Goal: Communication & Community: Share content

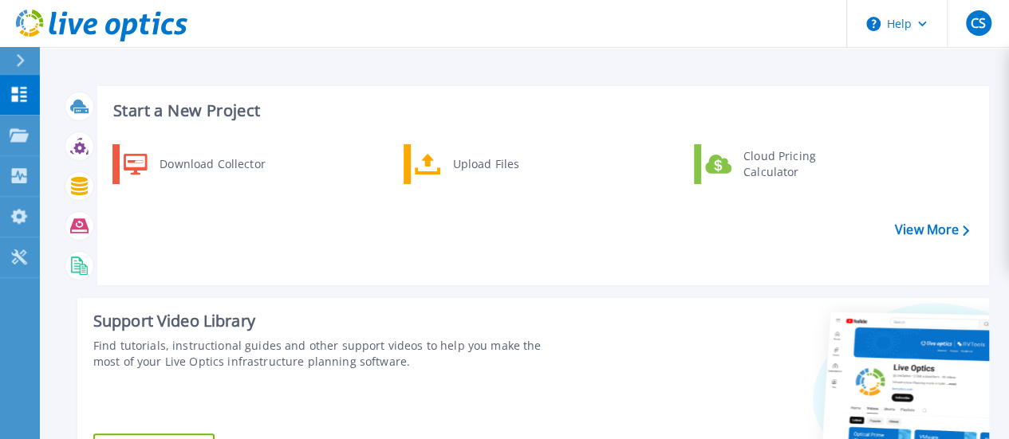
click at [10, 65] on button at bounding box center [20, 61] width 40 height 28
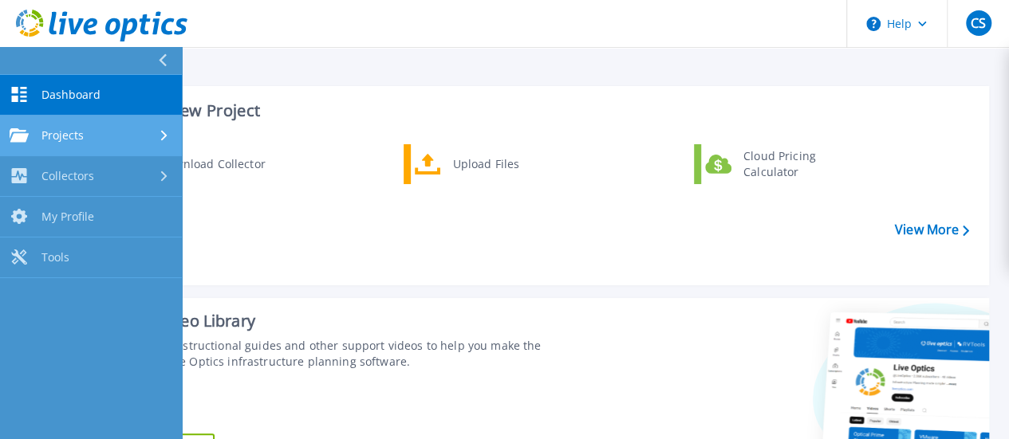
click at [72, 140] on span "Projects" at bounding box center [62, 135] width 42 height 14
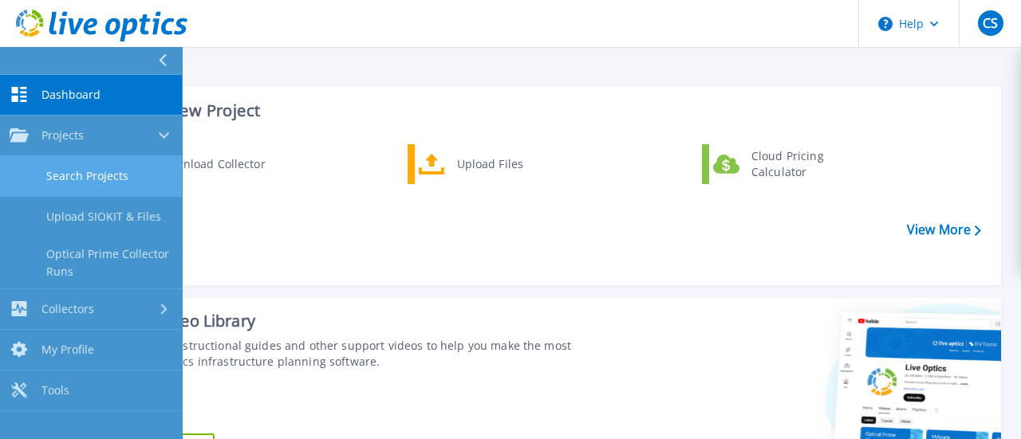
click at [76, 169] on html "Help CS End User Christian Sale christian_sale@abbe.com.ph ABBE My Profile Log …" at bounding box center [510, 189] width 1021 height 378
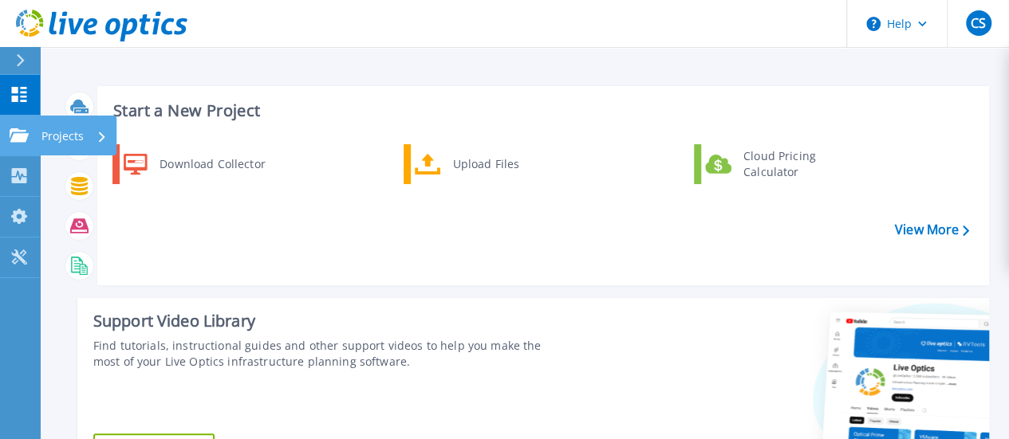
click at [22, 138] on icon at bounding box center [19, 135] width 19 height 14
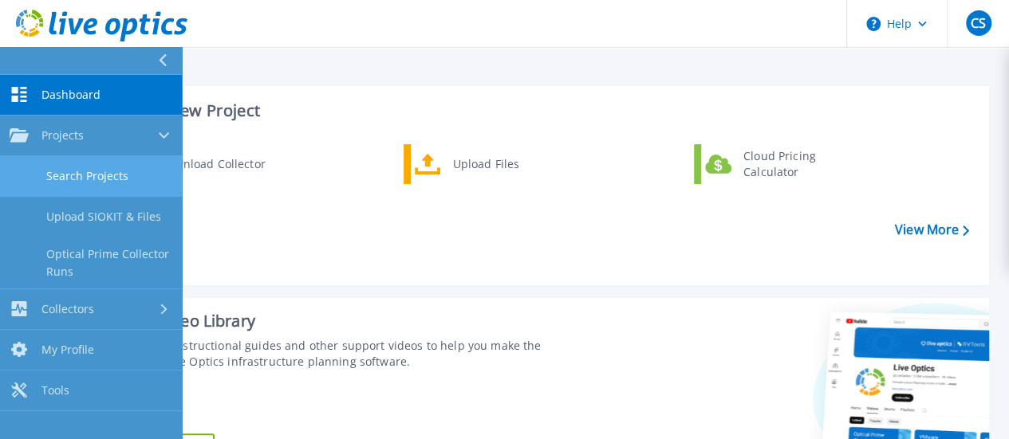
click at [78, 171] on link "Search Projects" at bounding box center [91, 176] width 182 height 41
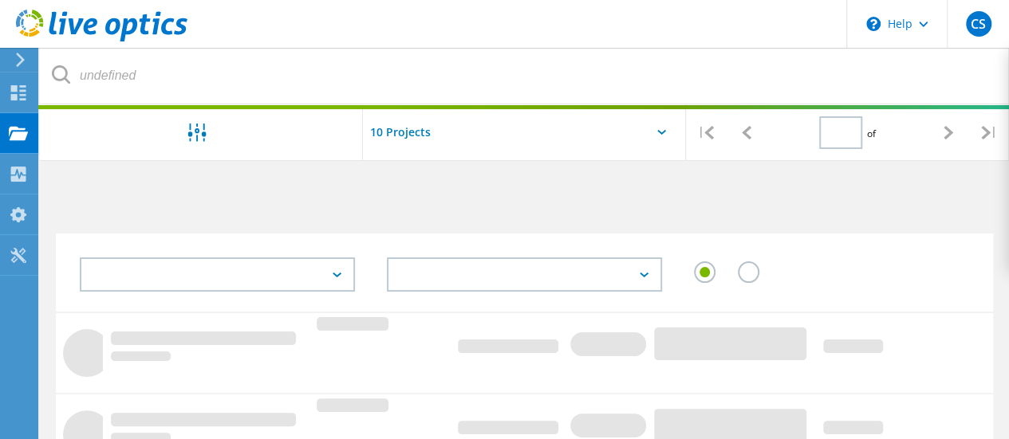
type input "1"
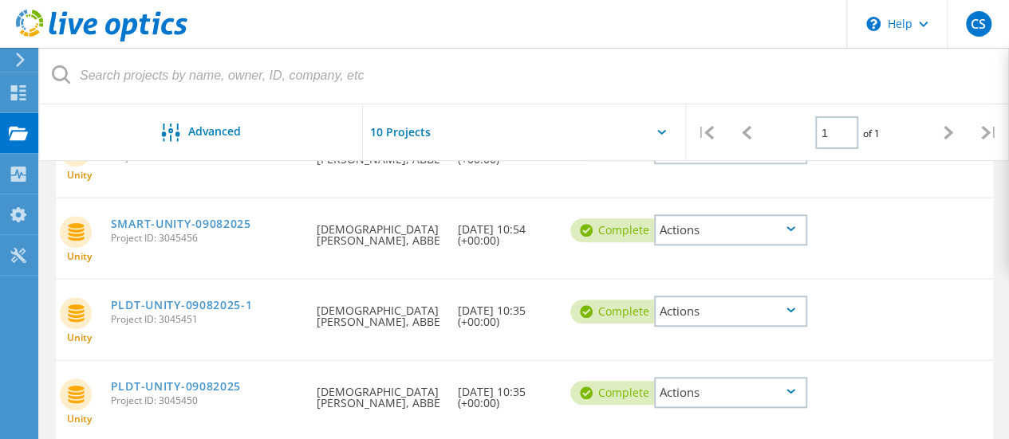
scroll to position [624, 0]
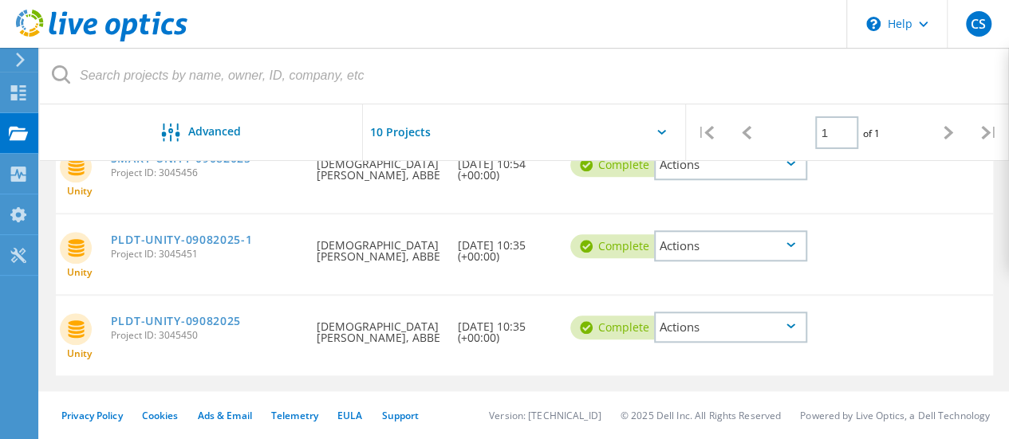
click at [793, 325] on icon at bounding box center [790, 326] width 9 height 5
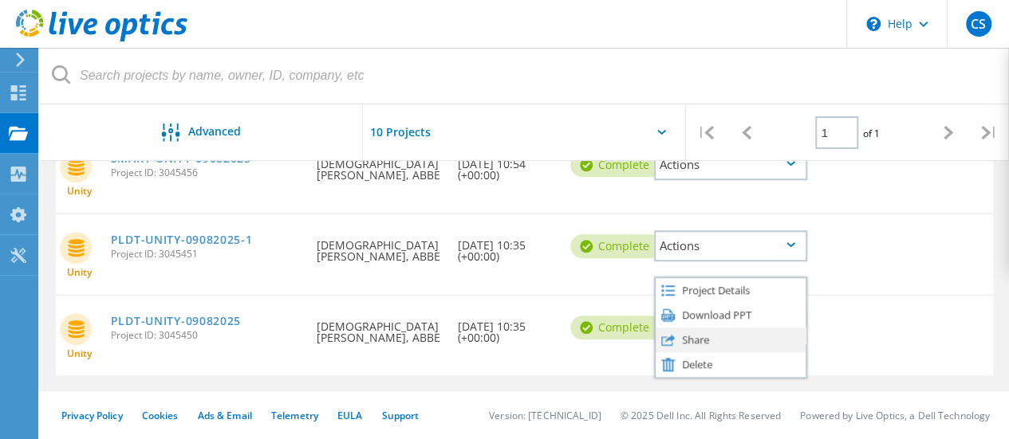
click at [714, 344] on div "Share" at bounding box center [730, 340] width 150 height 25
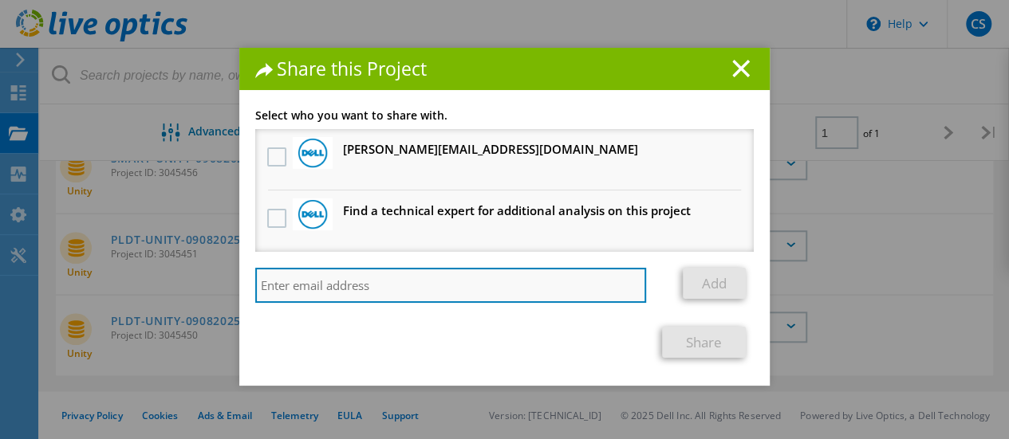
click at [396, 292] on input "search" at bounding box center [450, 285] width 391 height 35
paste input "kevin_forbes@abbe.com.ph"
type input "kevin_forbes@abbe.com.ph"
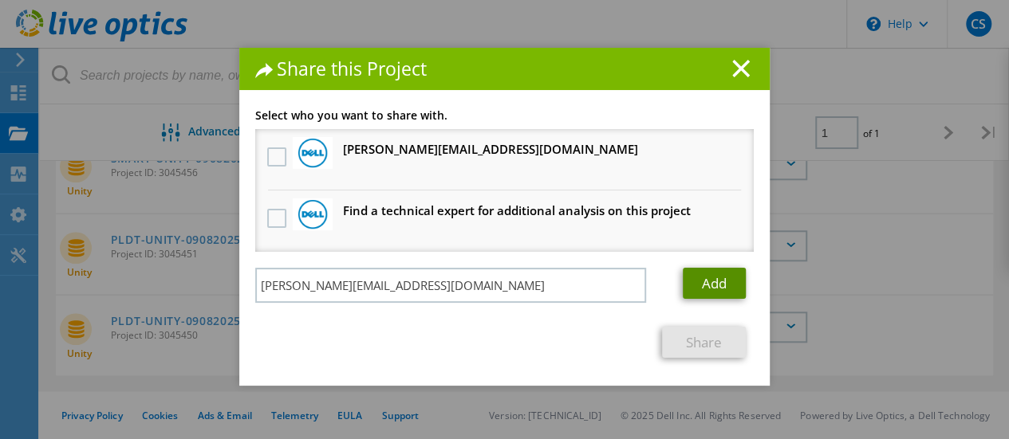
click at [706, 281] on link "Add" at bounding box center [714, 283] width 63 height 31
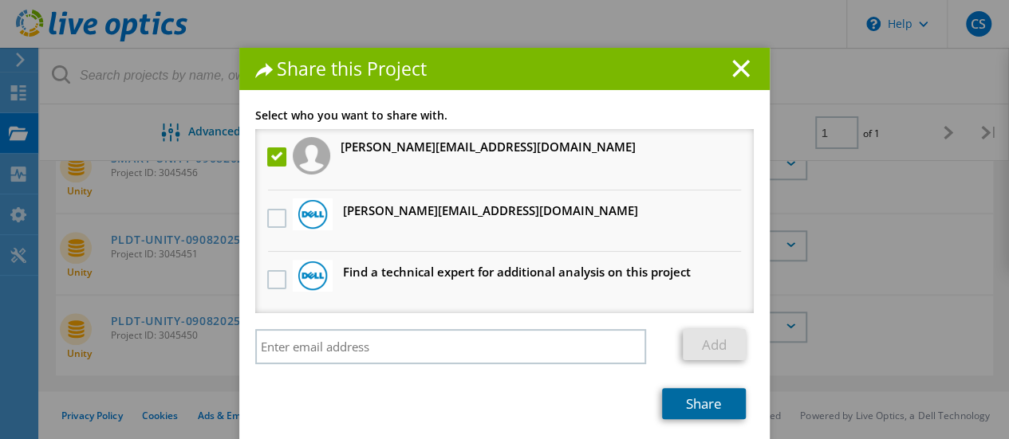
click at [674, 405] on link "Share" at bounding box center [704, 403] width 84 height 31
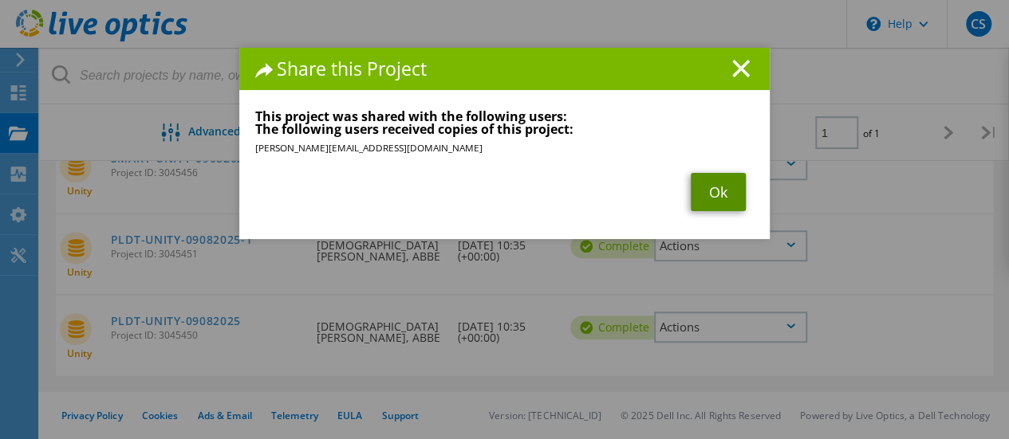
click at [710, 195] on link "Ok" at bounding box center [718, 192] width 55 height 38
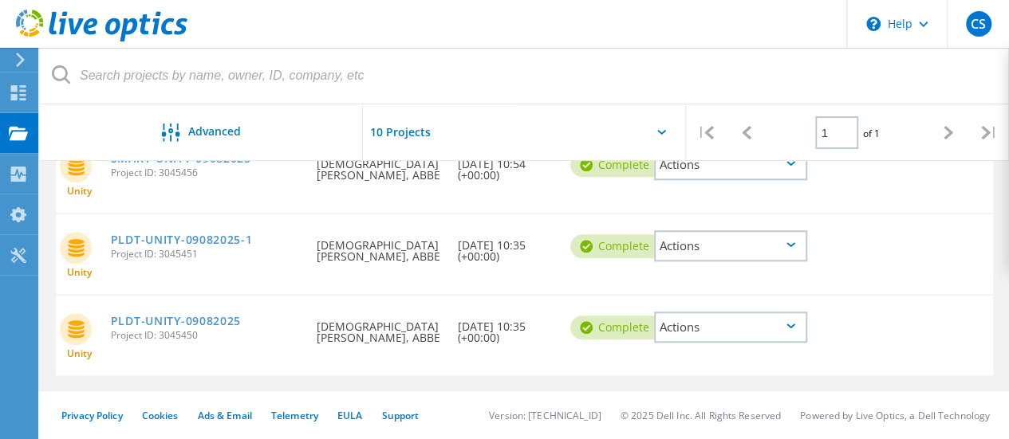
click at [792, 240] on div "Actions" at bounding box center [730, 245] width 153 height 31
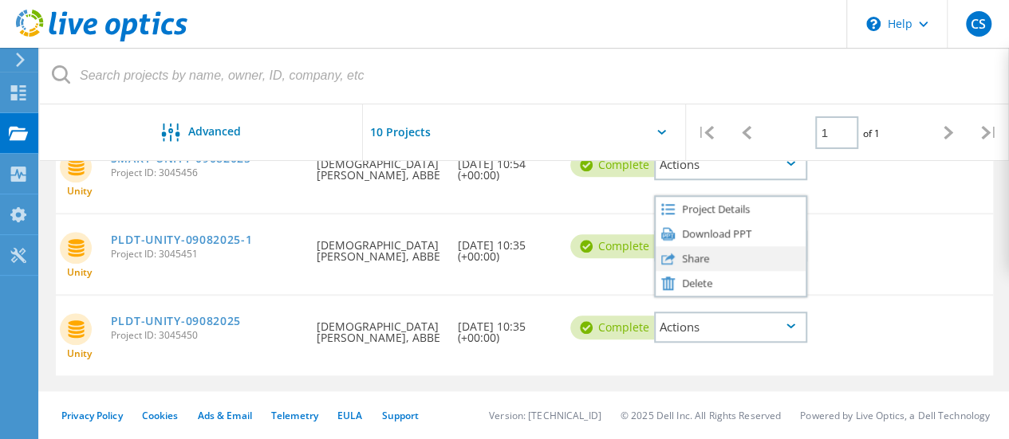
click at [714, 258] on div "Share" at bounding box center [730, 258] width 150 height 25
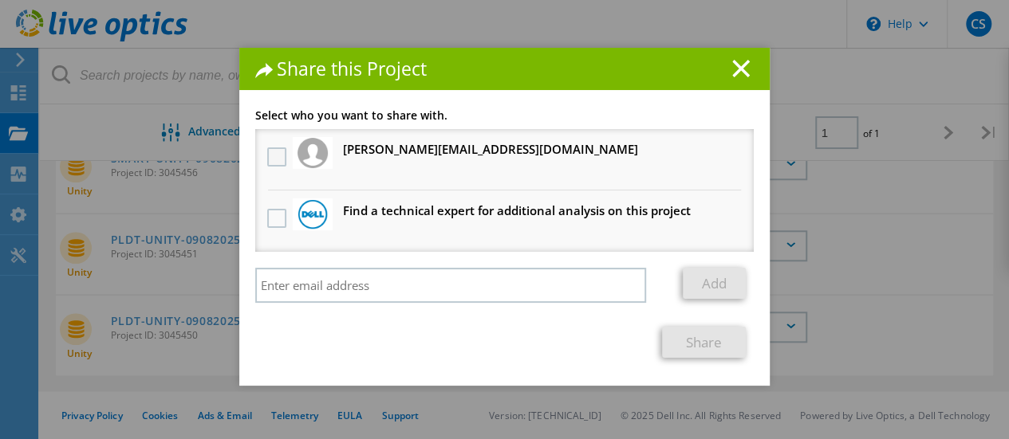
click at [267, 152] on label at bounding box center [278, 157] width 23 height 19
click at [0, 0] on input "checkbox" at bounding box center [0, 0] width 0 height 0
click at [687, 339] on link "Share" at bounding box center [704, 342] width 84 height 31
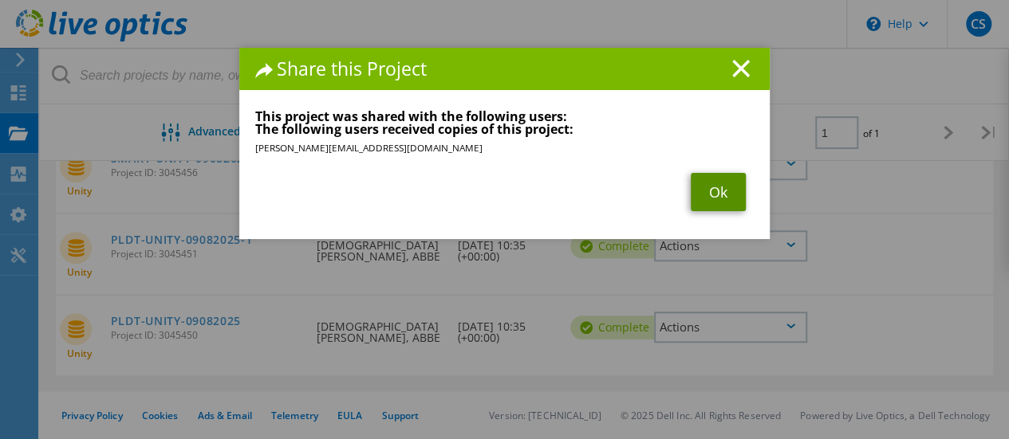
click at [711, 189] on link "Ok" at bounding box center [718, 192] width 55 height 38
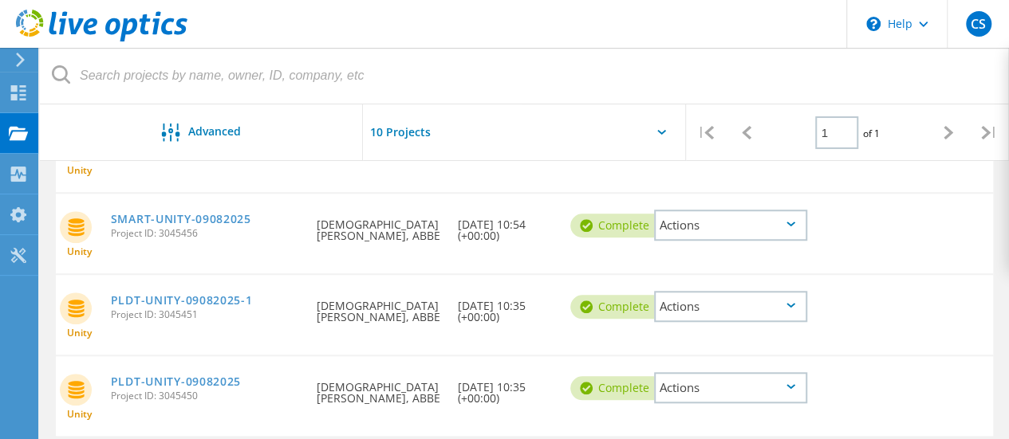
scroll to position [544, 0]
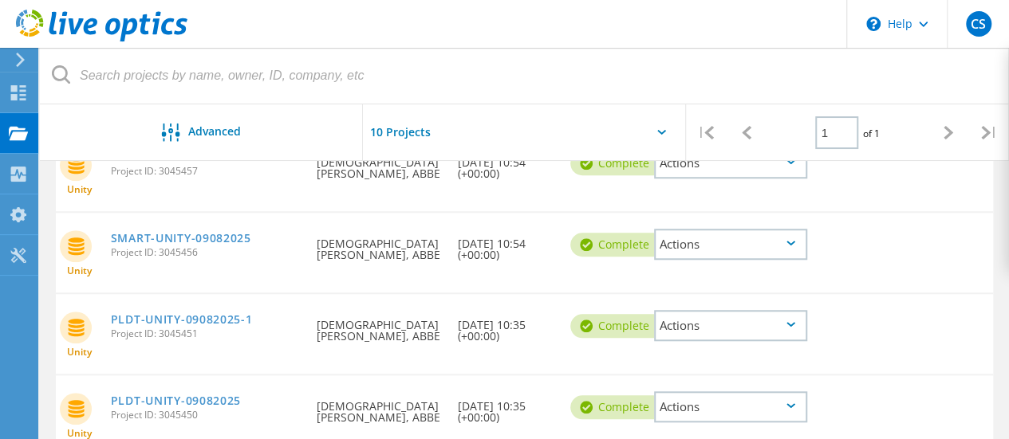
click at [789, 242] on icon at bounding box center [790, 243] width 9 height 5
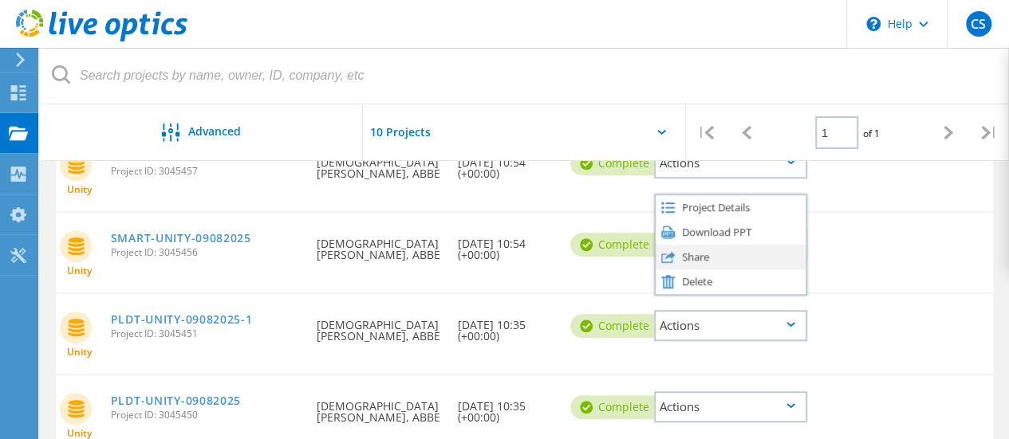
click at [691, 264] on div "Share" at bounding box center [730, 257] width 150 height 25
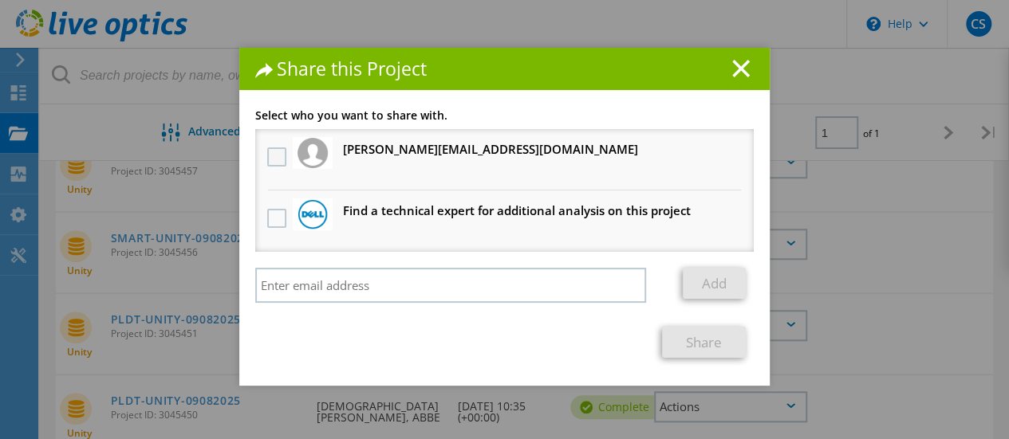
click at [271, 152] on label at bounding box center [278, 157] width 23 height 19
click at [0, 0] on input "checkbox" at bounding box center [0, 0] width 0 height 0
click at [699, 345] on link "Share" at bounding box center [704, 342] width 84 height 31
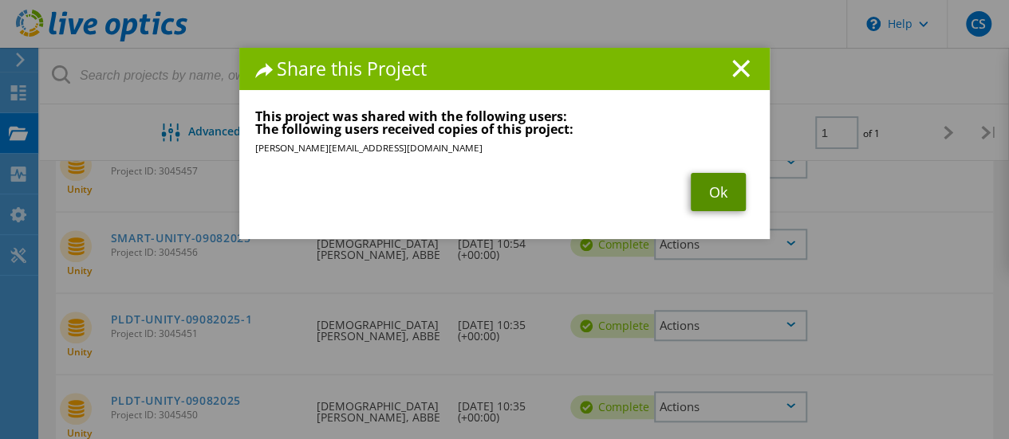
click at [730, 191] on link "Ok" at bounding box center [718, 192] width 55 height 38
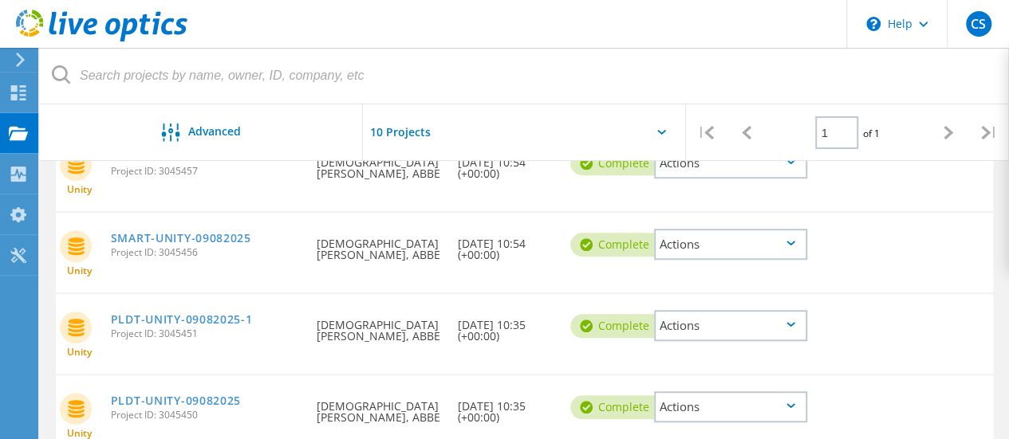
scroll to position [464, 0]
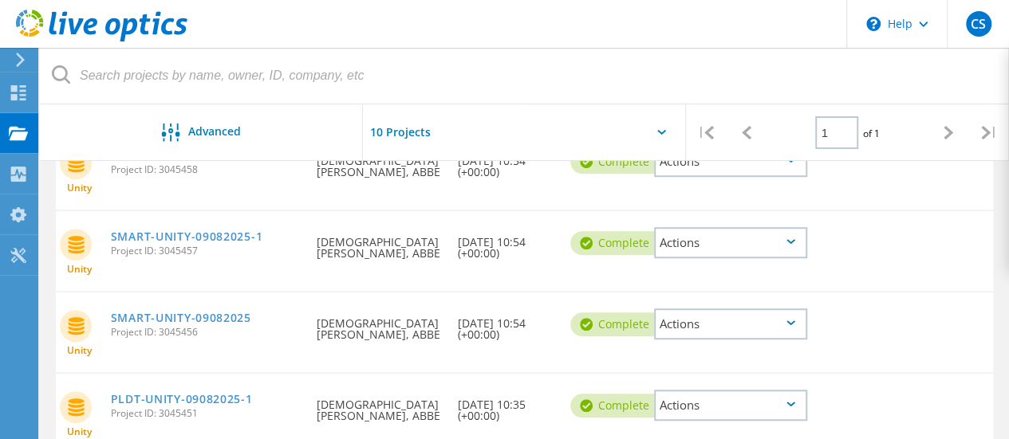
click at [799, 248] on div "Actions" at bounding box center [730, 242] width 153 height 31
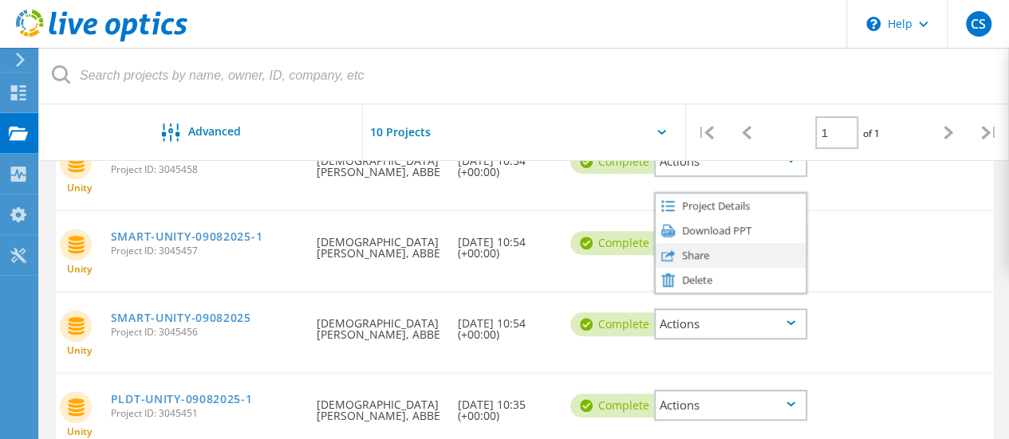
click at [727, 255] on div "Share" at bounding box center [730, 255] width 150 height 25
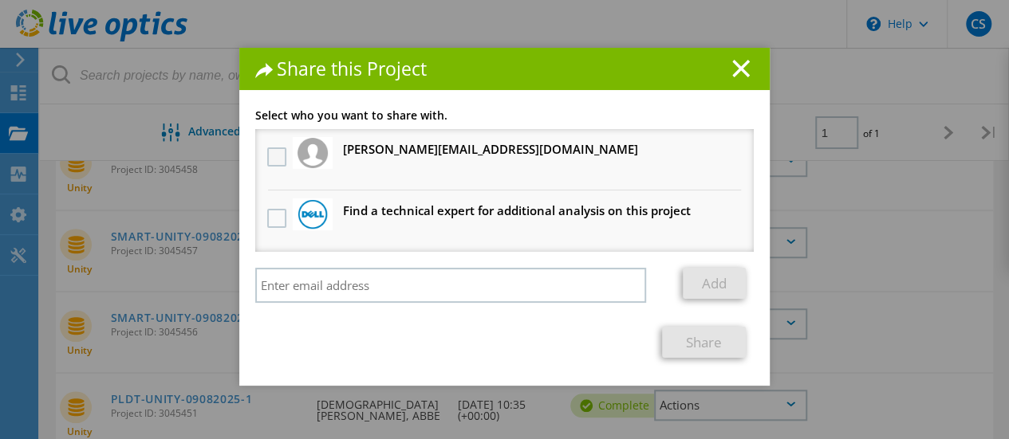
click at [271, 162] on label at bounding box center [278, 157] width 23 height 19
click at [0, 0] on input "checkbox" at bounding box center [0, 0] width 0 height 0
click at [686, 345] on link "Share" at bounding box center [704, 342] width 84 height 31
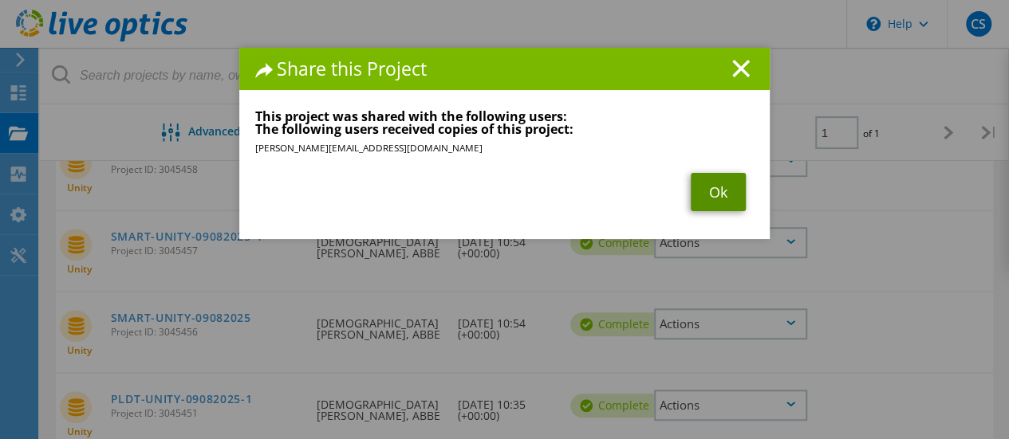
click at [691, 192] on link "Ok" at bounding box center [718, 192] width 55 height 38
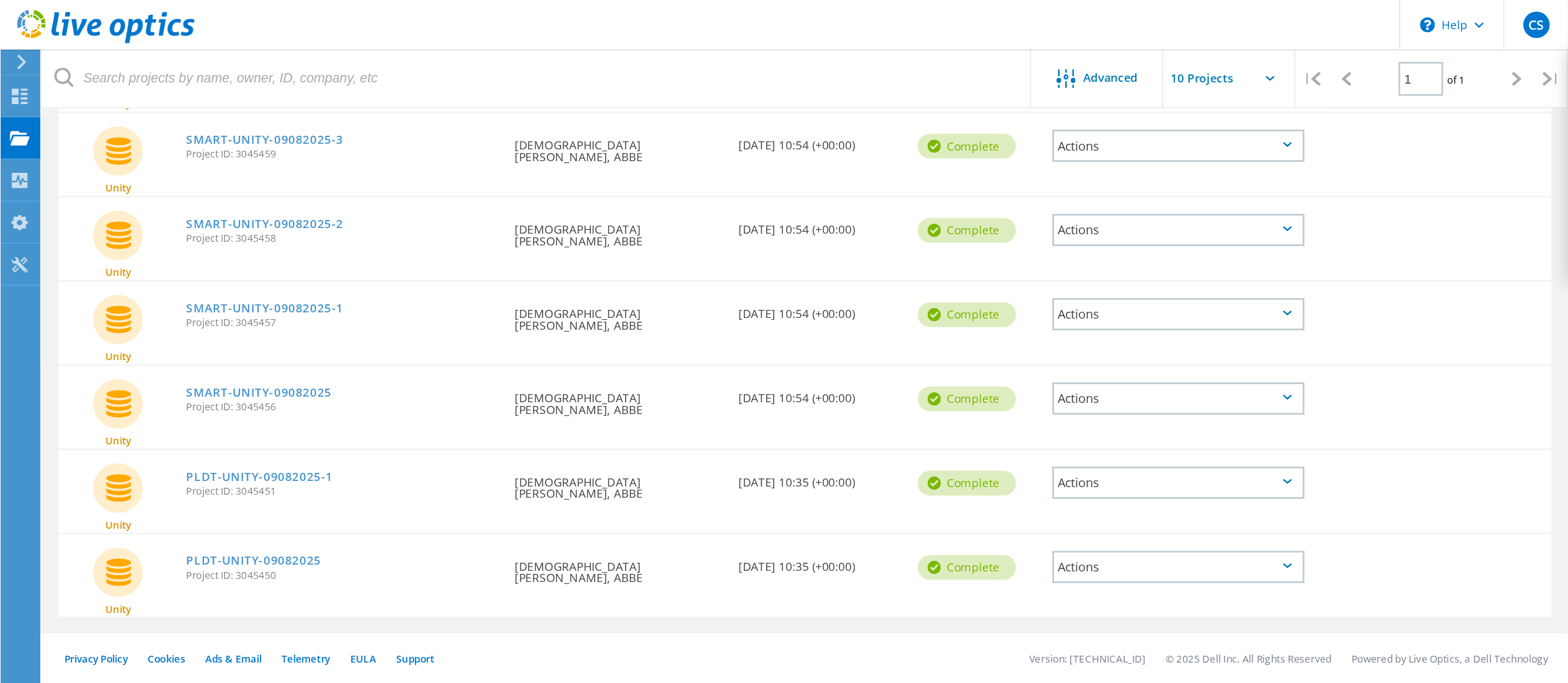
scroll to position [95, 0]
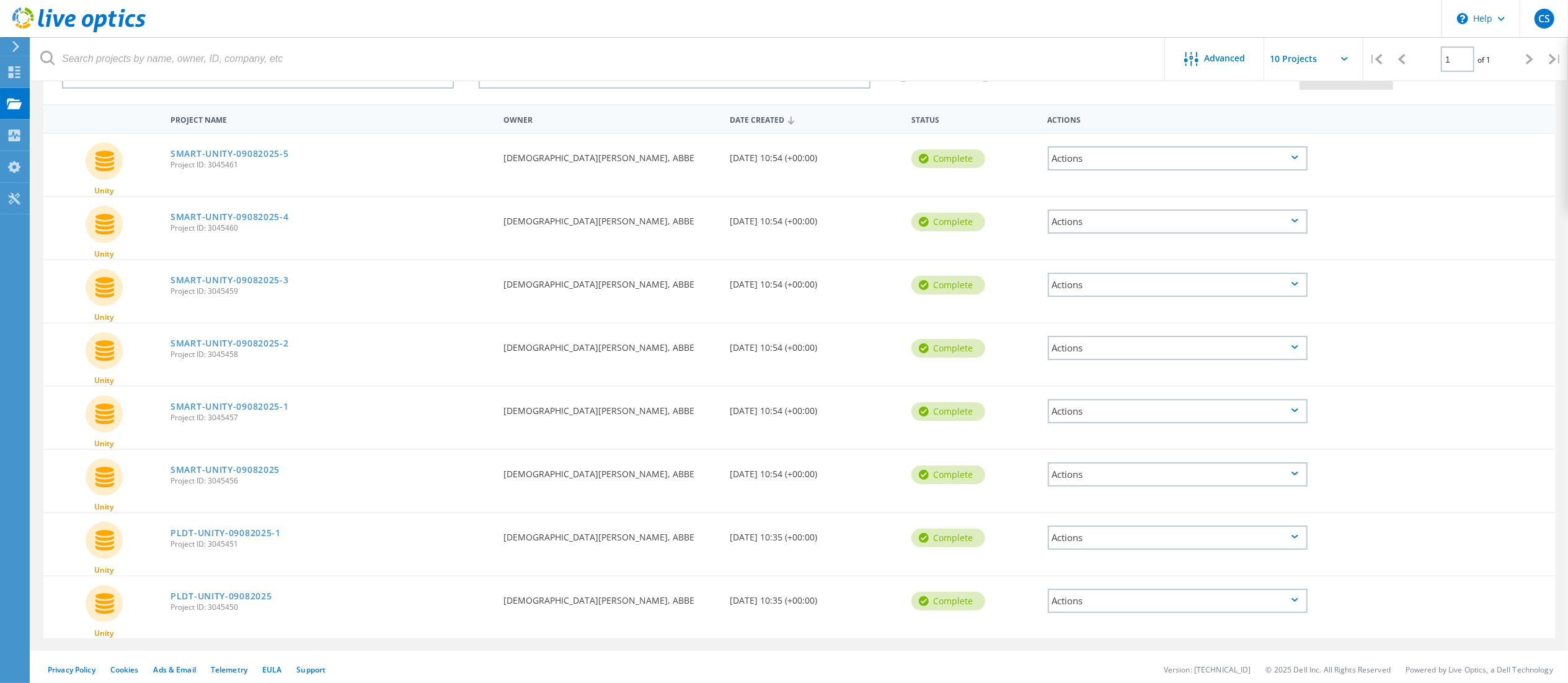
click at [793, 341] on div "Actions" at bounding box center [1178, 347] width 260 height 24
click at [793, 341] on div "Share" at bounding box center [1177, 357] width 257 height 19
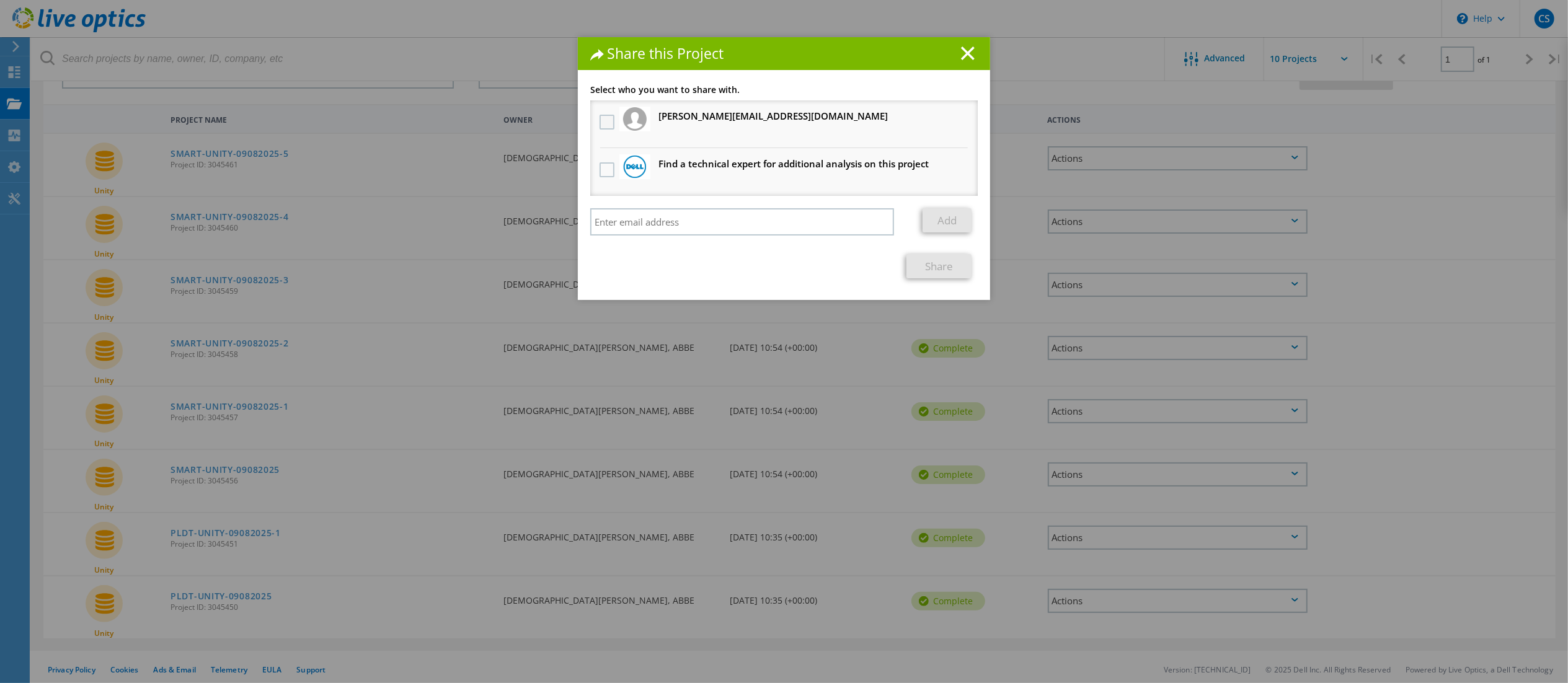
click at [599, 120] on label at bounding box center [608, 122] width 18 height 15
click at [0, 0] on input "checkbox" at bounding box center [0, 0] width 0 height 0
click at [793, 257] on link "Share" at bounding box center [939, 266] width 65 height 24
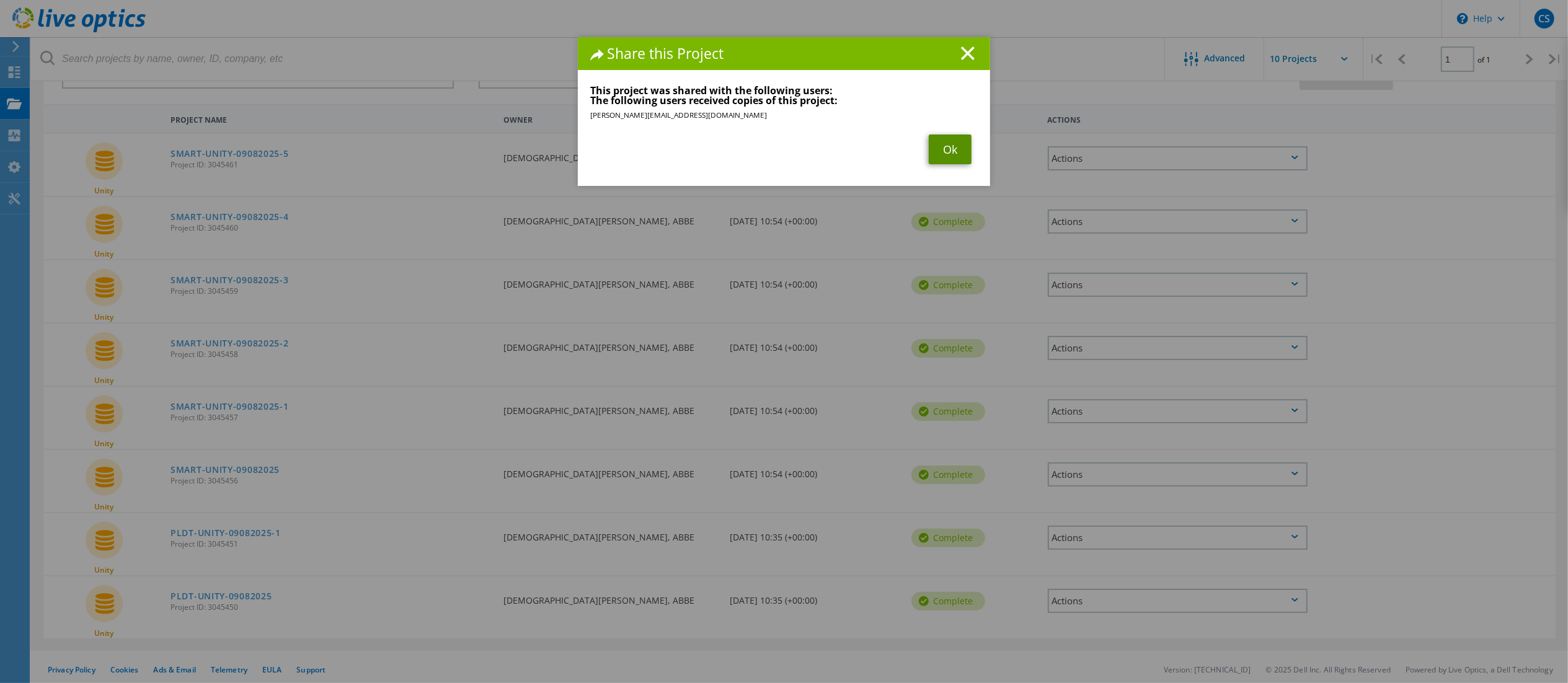
click at [793, 153] on link "Ok" at bounding box center [949, 149] width 43 height 30
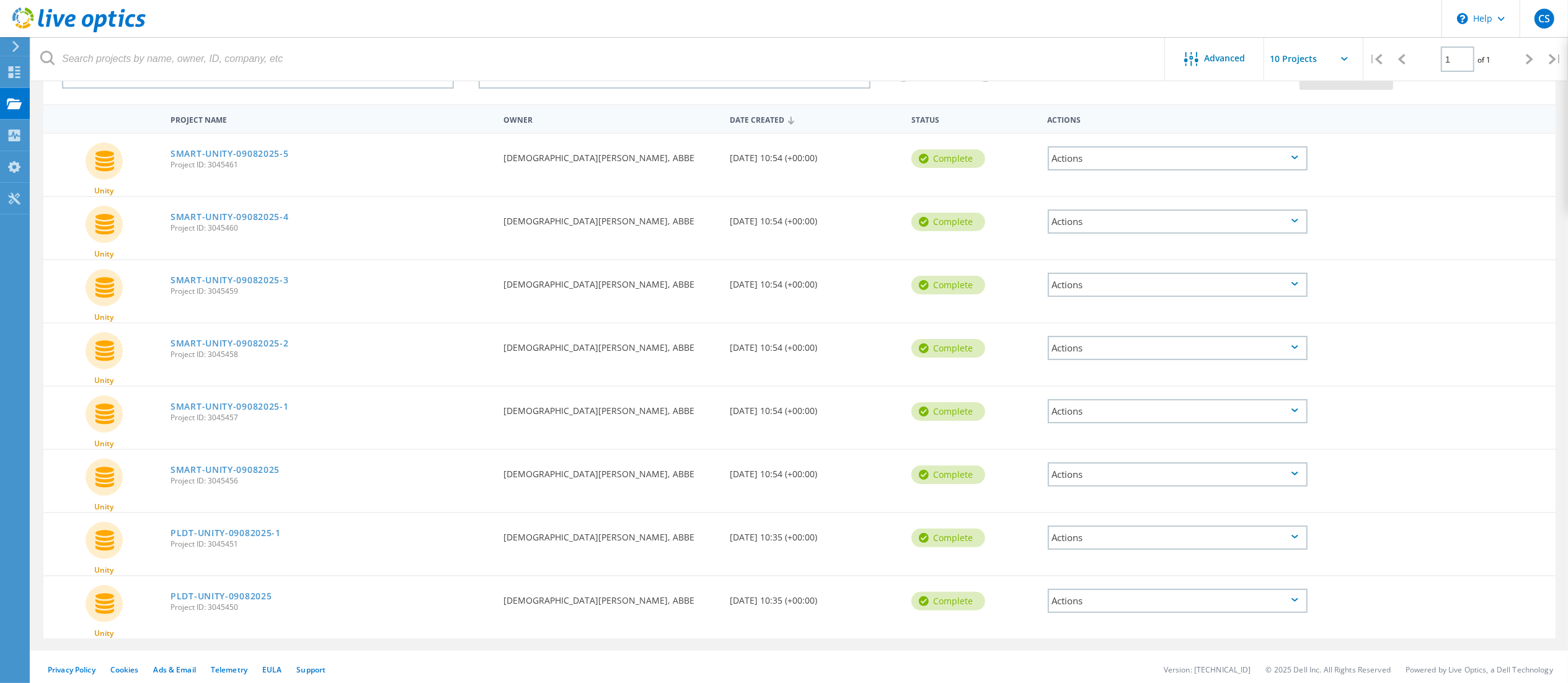
click at [793, 281] on div "Actions" at bounding box center [1178, 284] width 260 height 24
click at [793, 287] on div "Share" at bounding box center [1177, 294] width 257 height 19
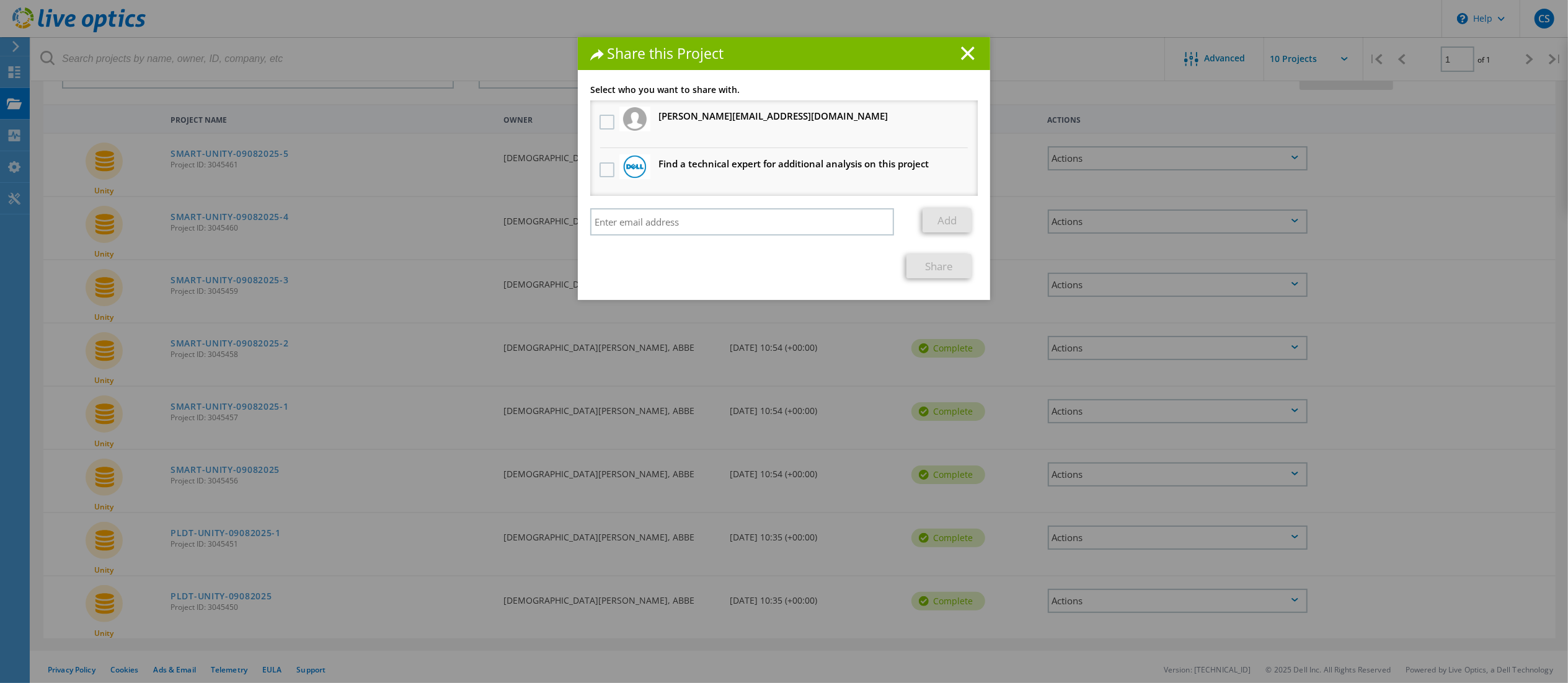
click at [676, 103] on li "kevin_forbes@abbe.com.ph Will receive an anonymous copy" at bounding box center [784, 124] width 387 height 47
click at [636, 114] on div at bounding box center [635, 119] width 31 height 25
click at [601, 116] on label at bounding box center [608, 122] width 18 height 15
click at [0, 0] on input "checkbox" at bounding box center [0, 0] width 0 height 0
click at [793, 270] on link "Share" at bounding box center [939, 266] width 65 height 24
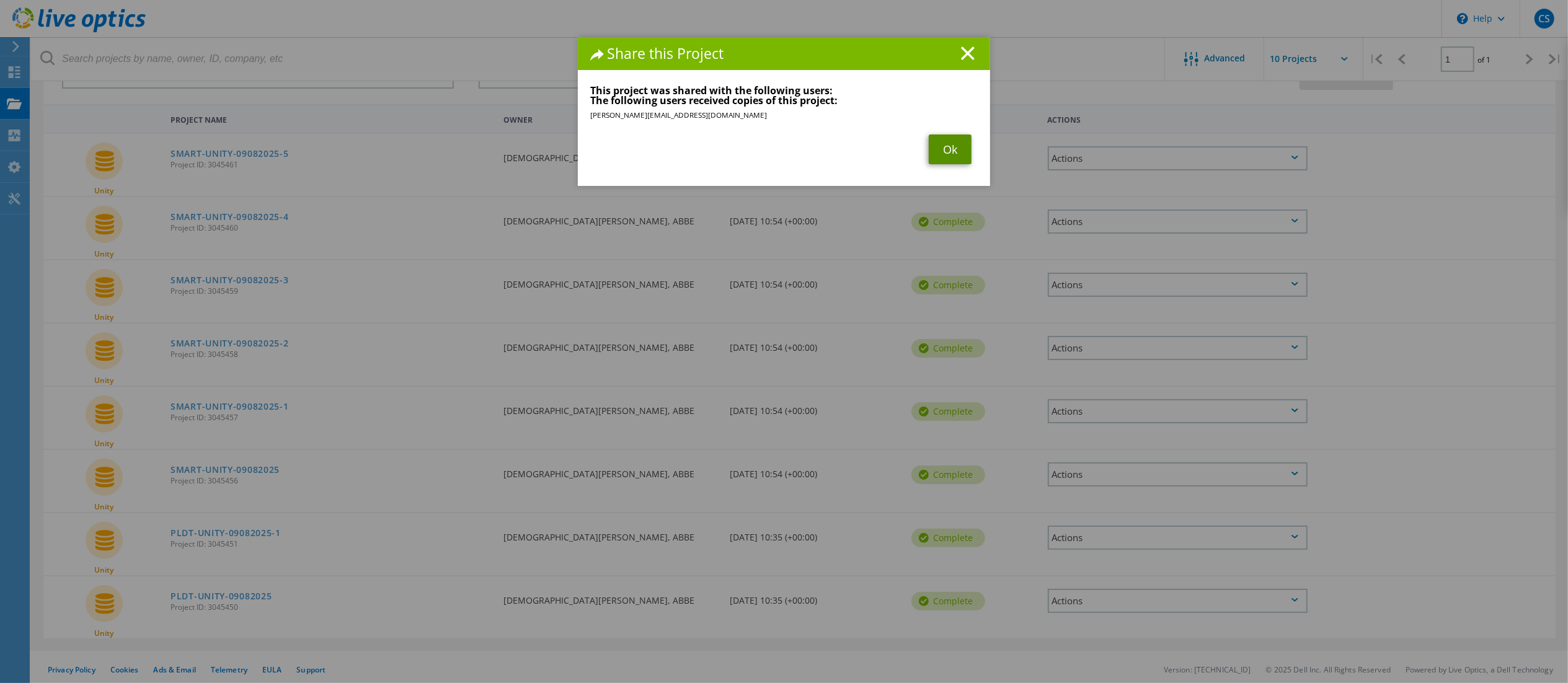
click at [793, 153] on link "Ok" at bounding box center [949, 149] width 43 height 30
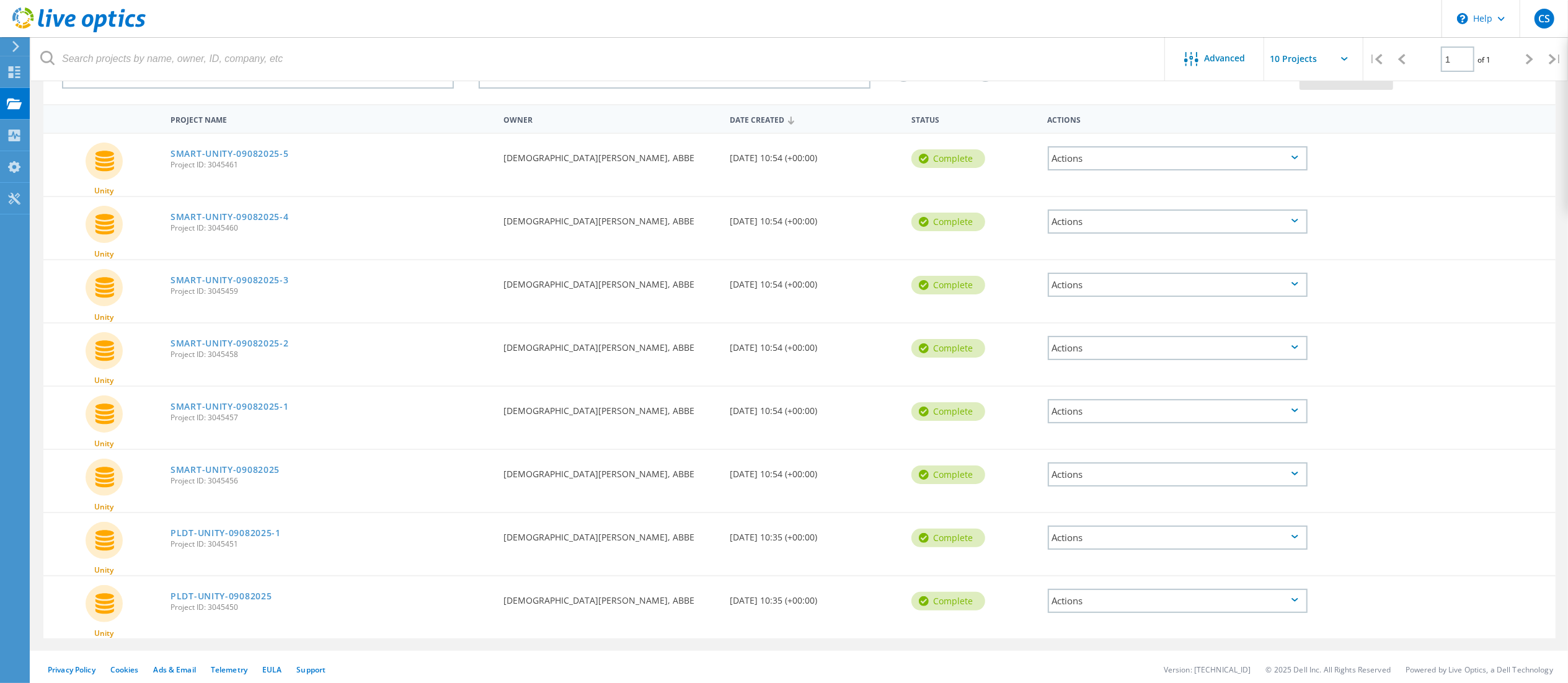
click at [793, 225] on div "Actions" at bounding box center [1178, 221] width 260 height 24
click at [793, 225] on div "Share" at bounding box center [1177, 231] width 257 height 19
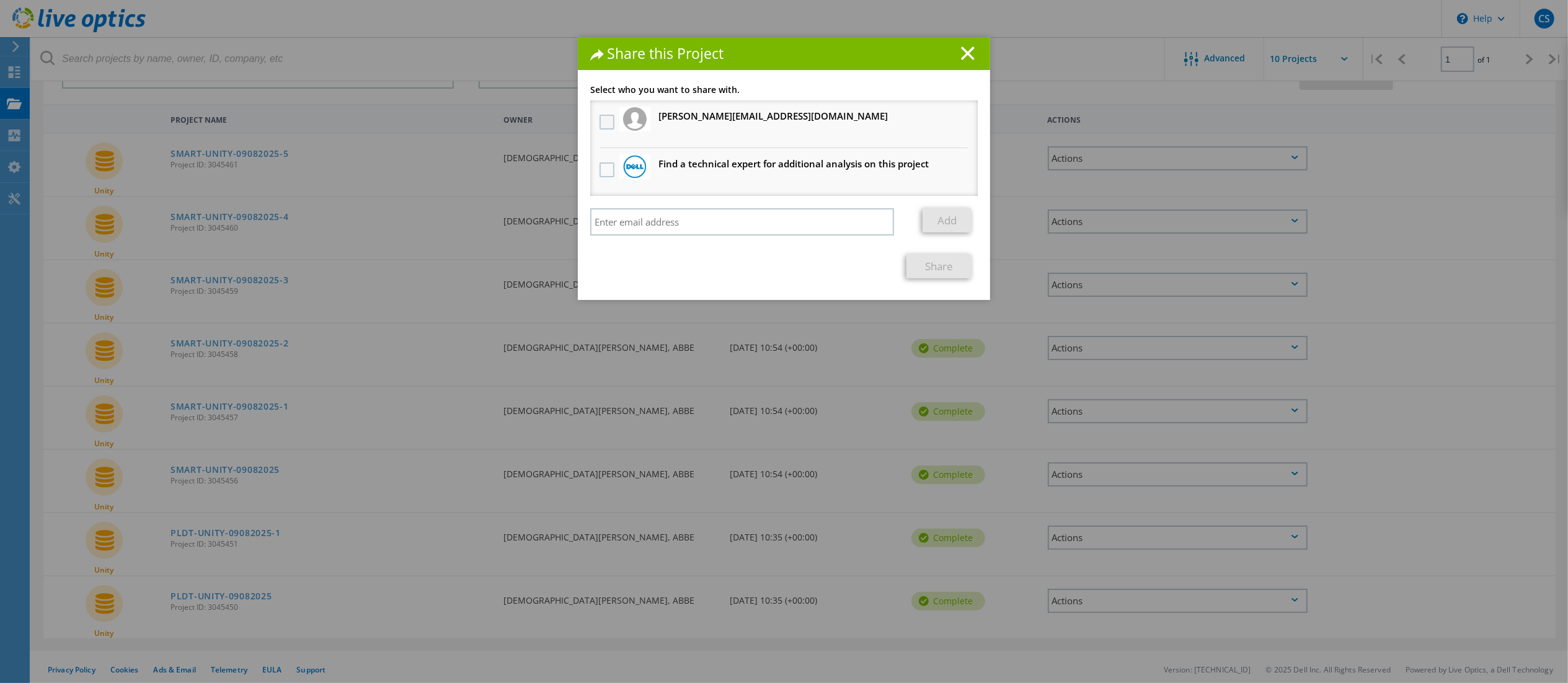
click at [599, 118] on label at bounding box center [608, 122] width 18 height 15
click at [0, 0] on input "checkbox" at bounding box center [0, 0] width 0 height 0
click at [793, 271] on link "Share" at bounding box center [939, 266] width 65 height 24
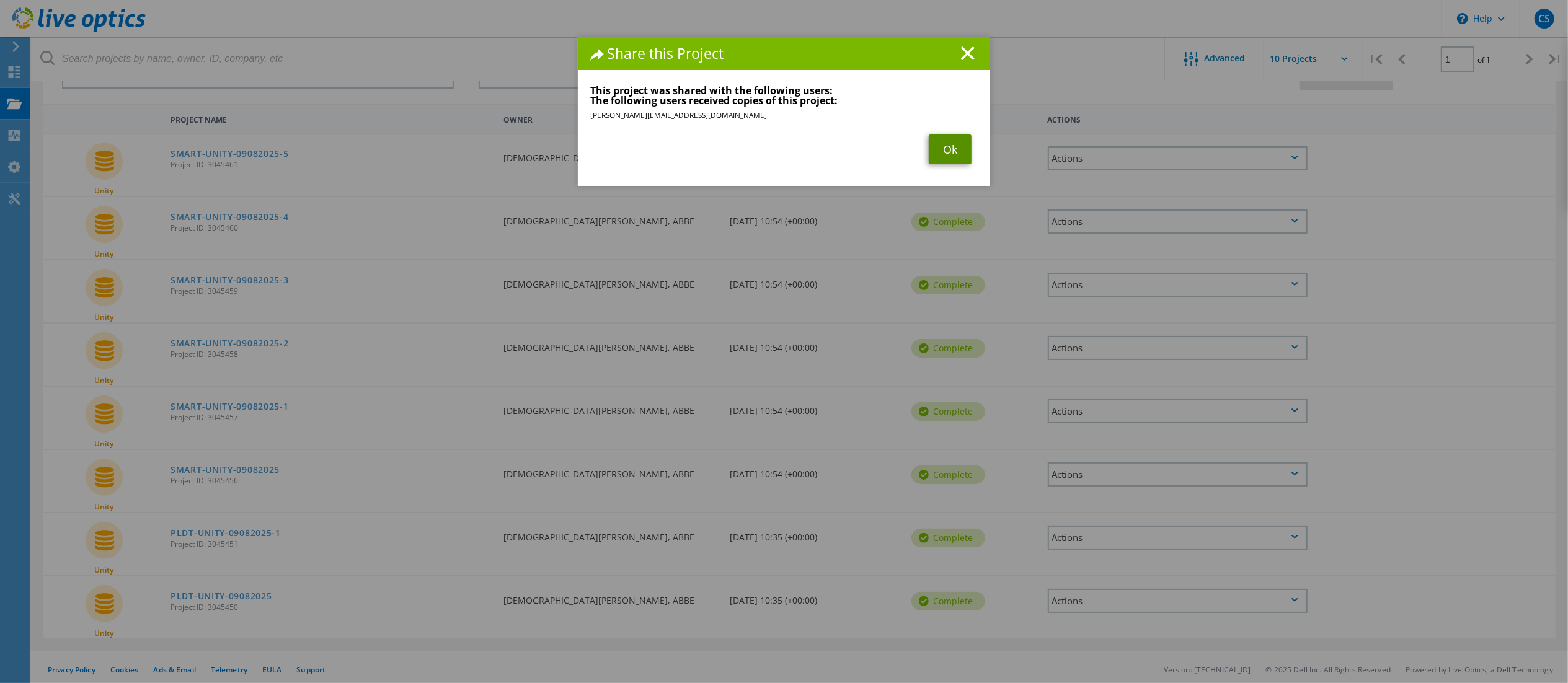
click at [793, 152] on link "Ok" at bounding box center [949, 149] width 43 height 30
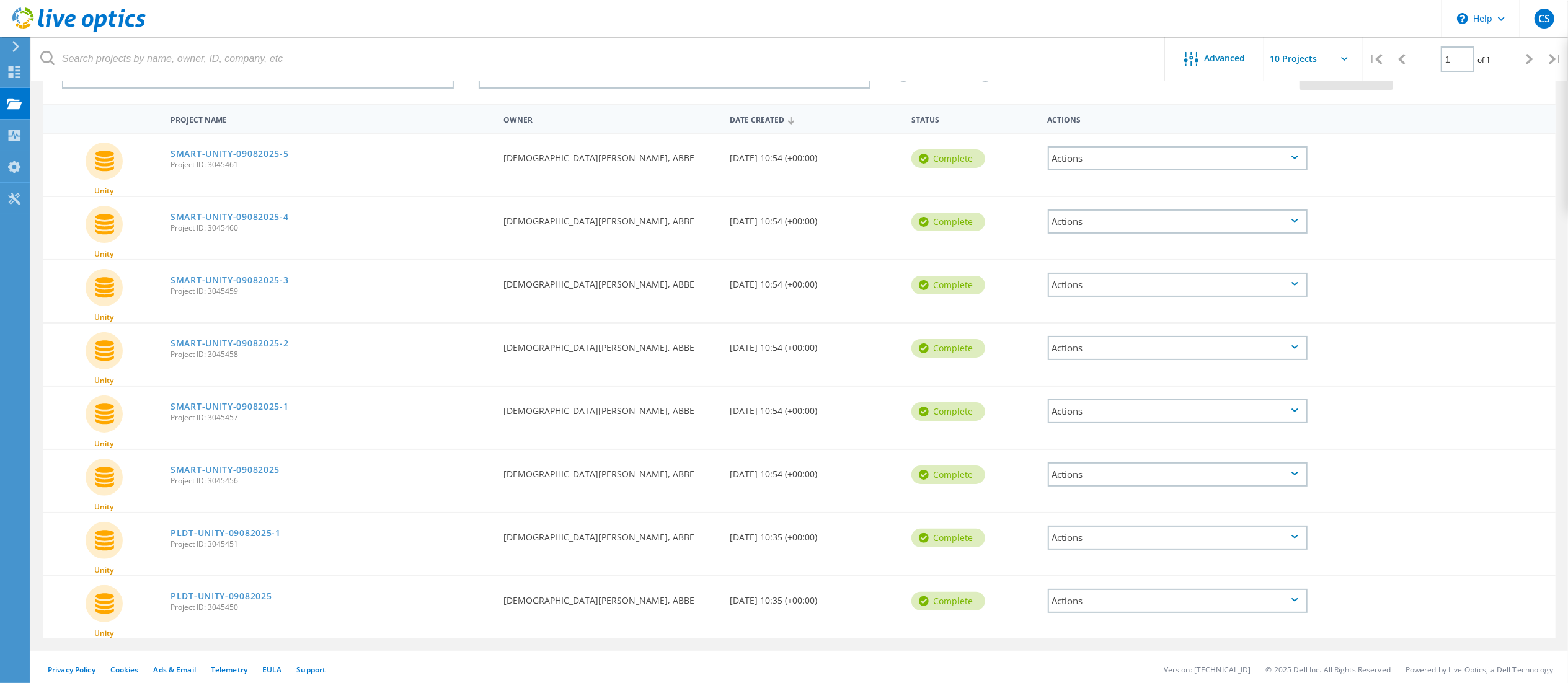
click at [793, 155] on div "Actions" at bounding box center [1178, 158] width 260 height 24
click at [793, 169] on div "Share" at bounding box center [1177, 168] width 257 height 19
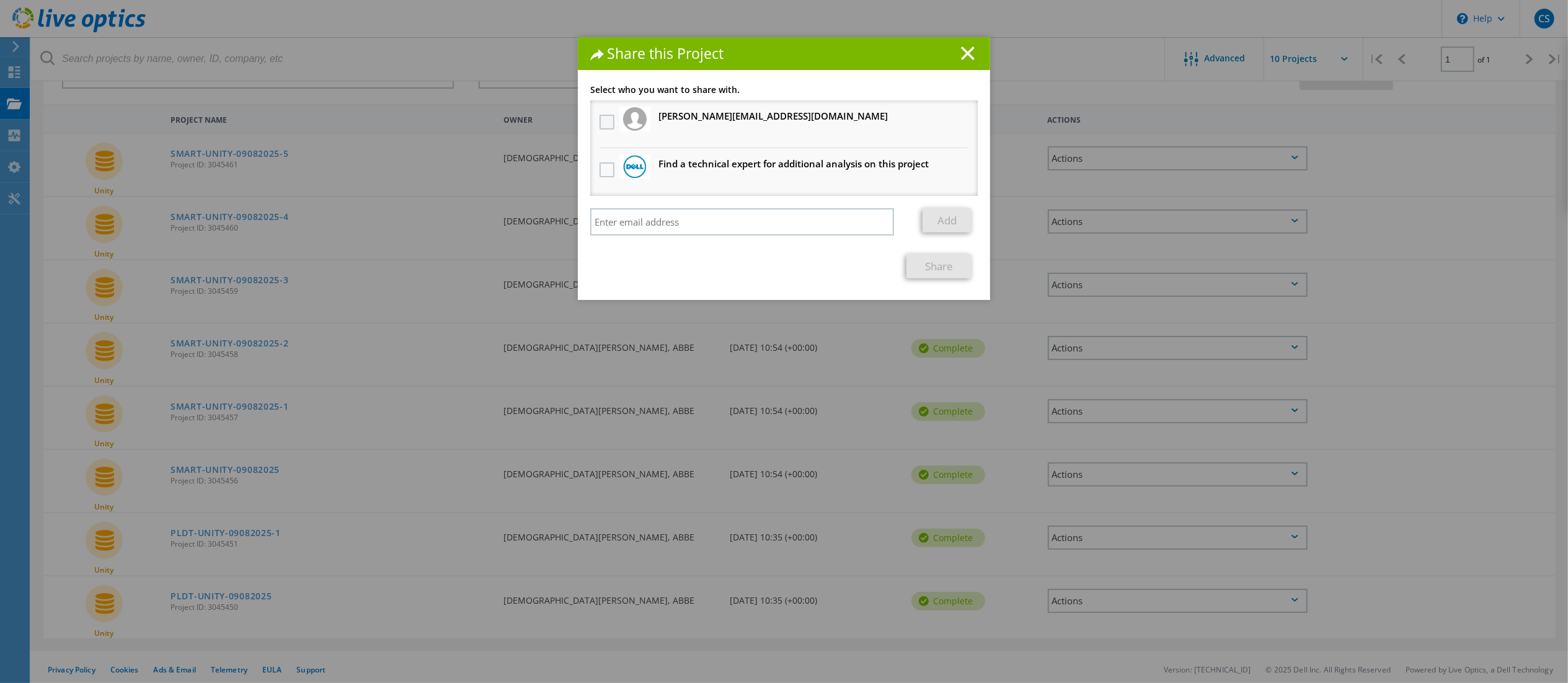
click at [599, 116] on label at bounding box center [608, 122] width 18 height 15
click at [0, 0] on input "checkbox" at bounding box center [0, 0] width 0 height 0
click at [793, 272] on link "Share" at bounding box center [939, 266] width 65 height 24
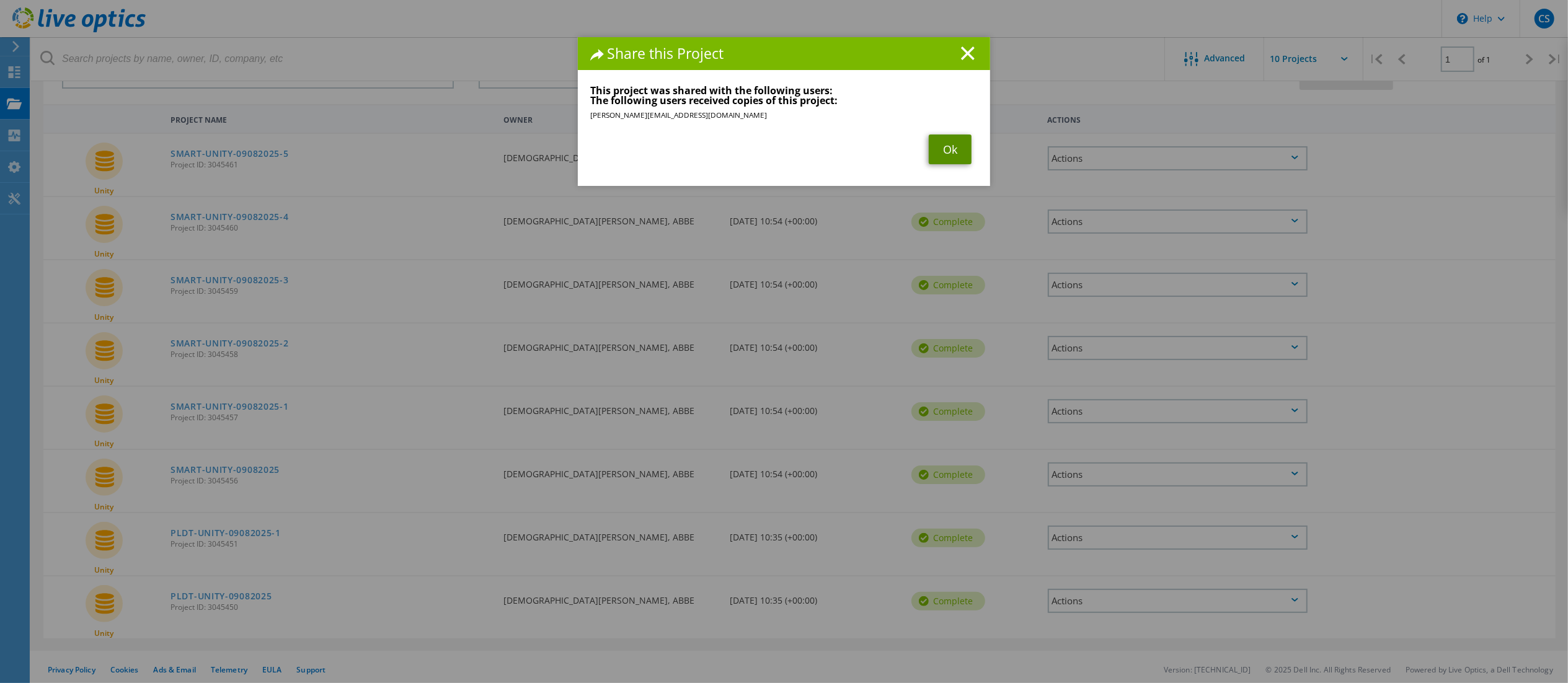
click at [793, 151] on link "Ok" at bounding box center [949, 149] width 43 height 30
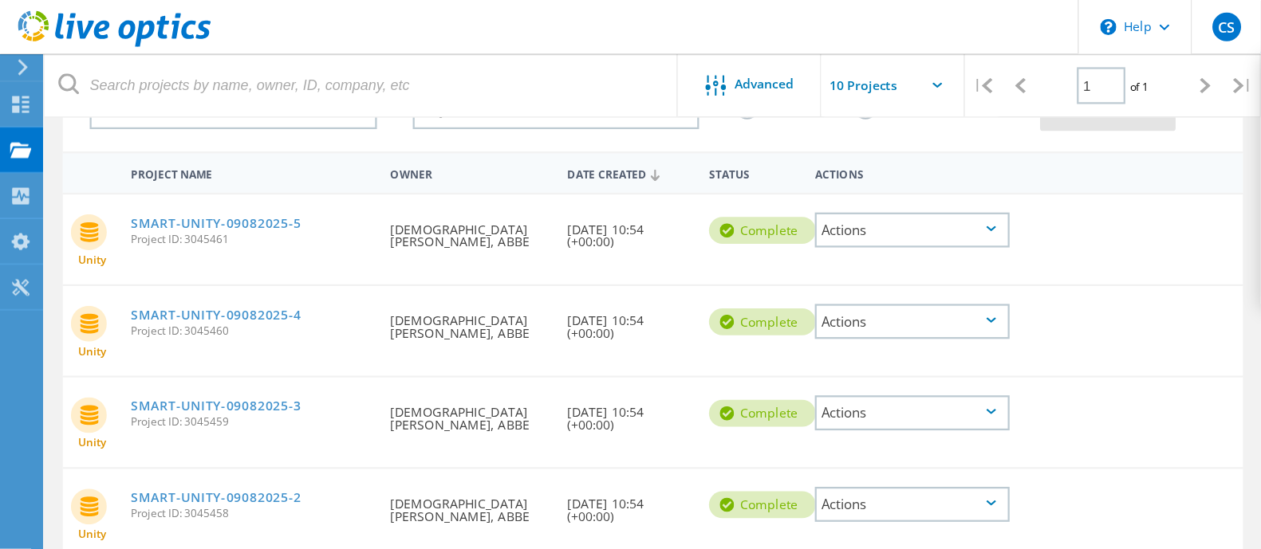
scroll to position [121, 0]
